Goal: Information Seeking & Learning: Learn about a topic

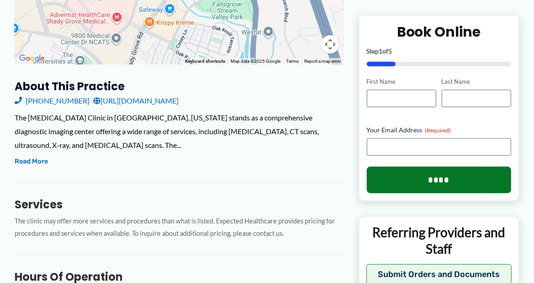
scroll to position [274, 0]
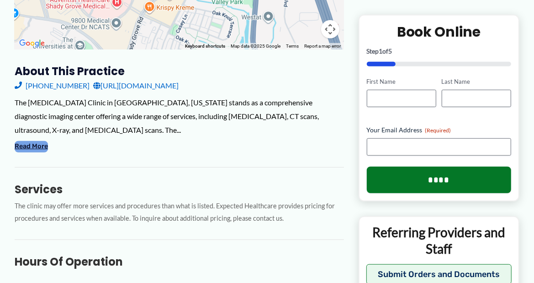
click at [35, 147] on button "Read More" at bounding box center [31, 146] width 33 height 11
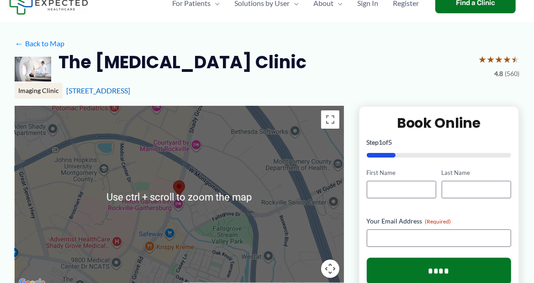
scroll to position [0, 0]
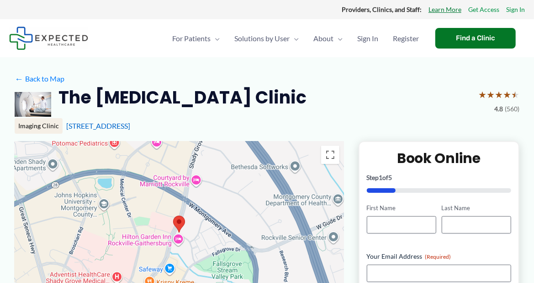
click at [450, 10] on link "Learn More" at bounding box center [445, 10] width 33 height 12
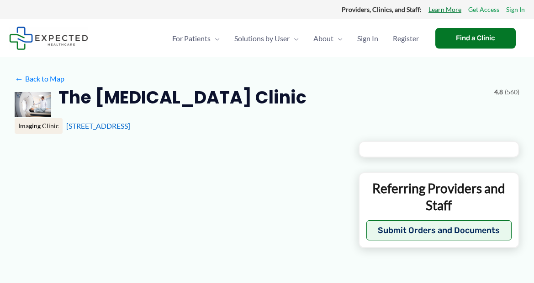
type input "**********"
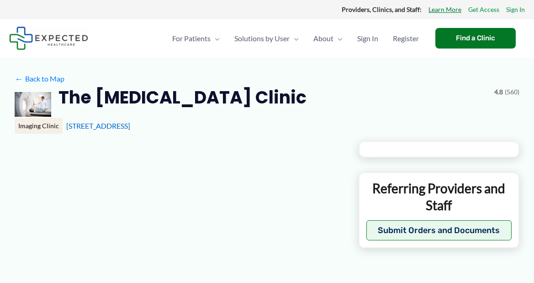
type input "**********"
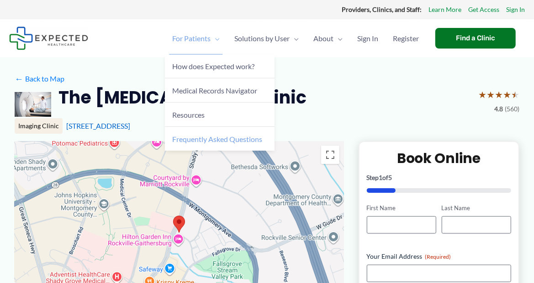
click at [210, 138] on span "Frequently Asked Questions" at bounding box center [217, 138] width 90 height 9
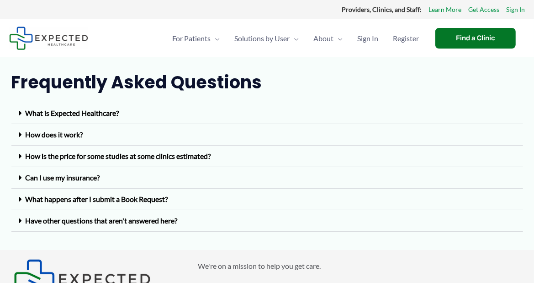
click at [51, 176] on link "Can I use my insurance?" at bounding box center [63, 177] width 75 height 9
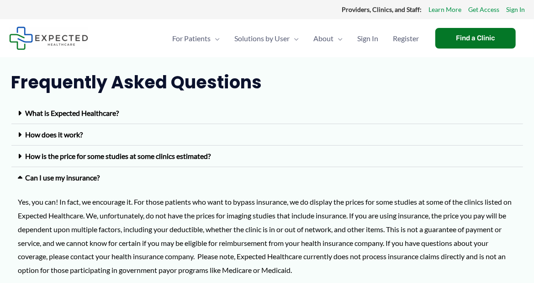
click at [82, 155] on link "How is the price for some studies at some clinics estimated?" at bounding box center [119, 155] width 186 height 9
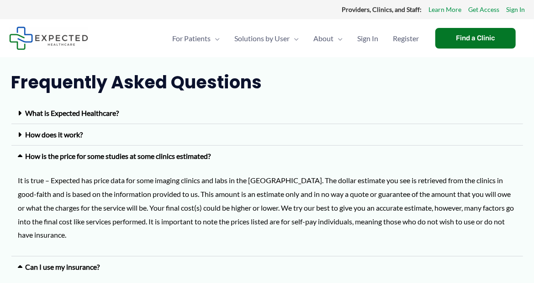
click at [64, 131] on link "How does it work?" at bounding box center [55, 134] width 58 height 9
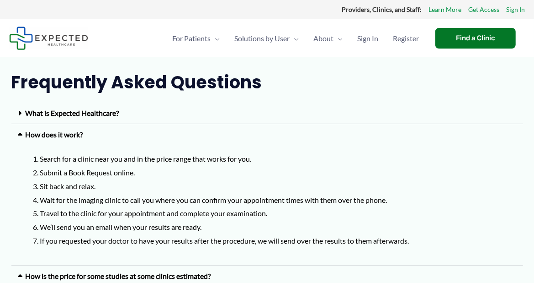
click at [79, 111] on link "What is Expected Healthcare?" at bounding box center [73, 112] width 94 height 9
